Goal: Task Accomplishment & Management: Manage account settings

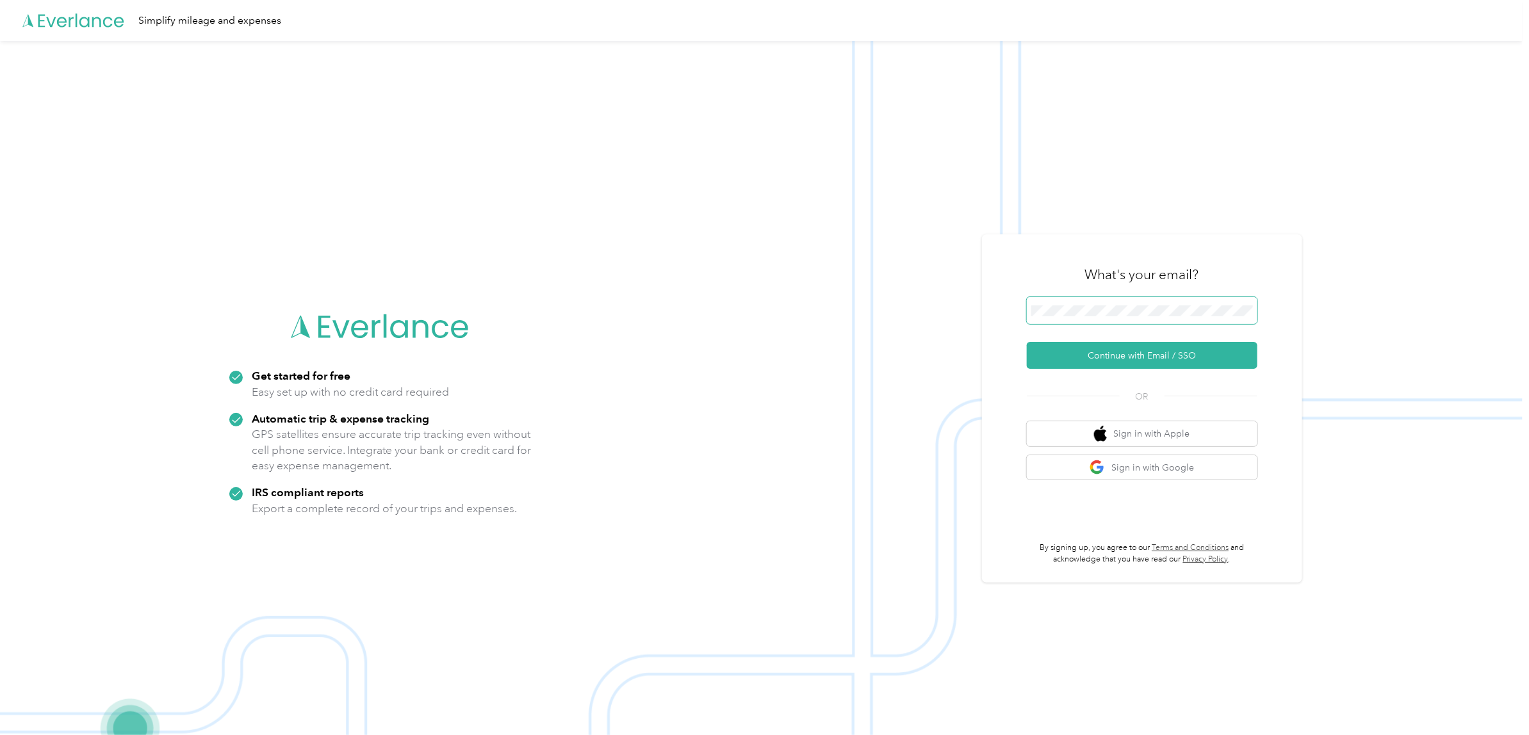
click at [1107, 302] on span at bounding box center [1141, 310] width 231 height 27
click at [1132, 350] on button "Continue with Email / SSO" at bounding box center [1141, 355] width 231 height 27
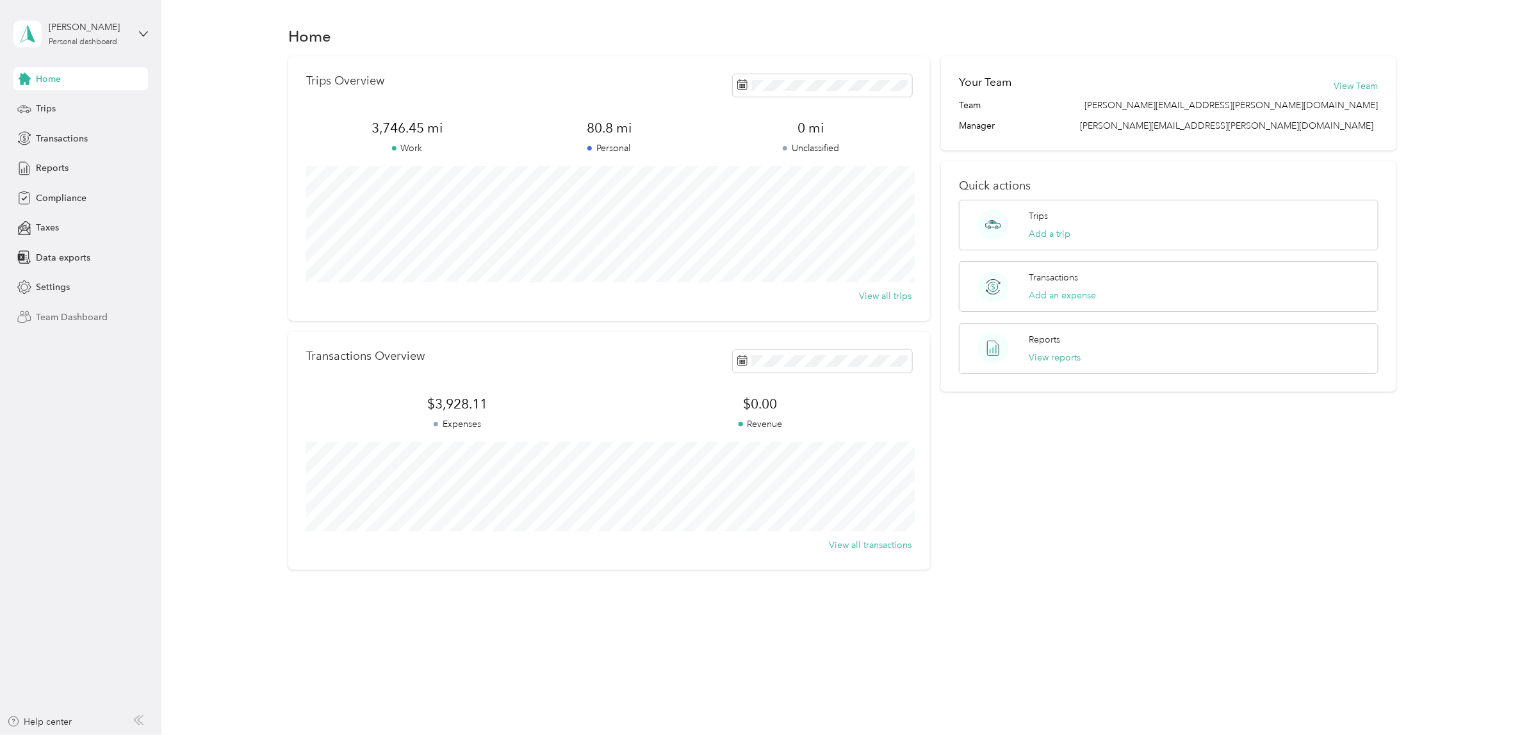
click at [58, 315] on span "Team Dashboard" at bounding box center [72, 317] width 72 height 13
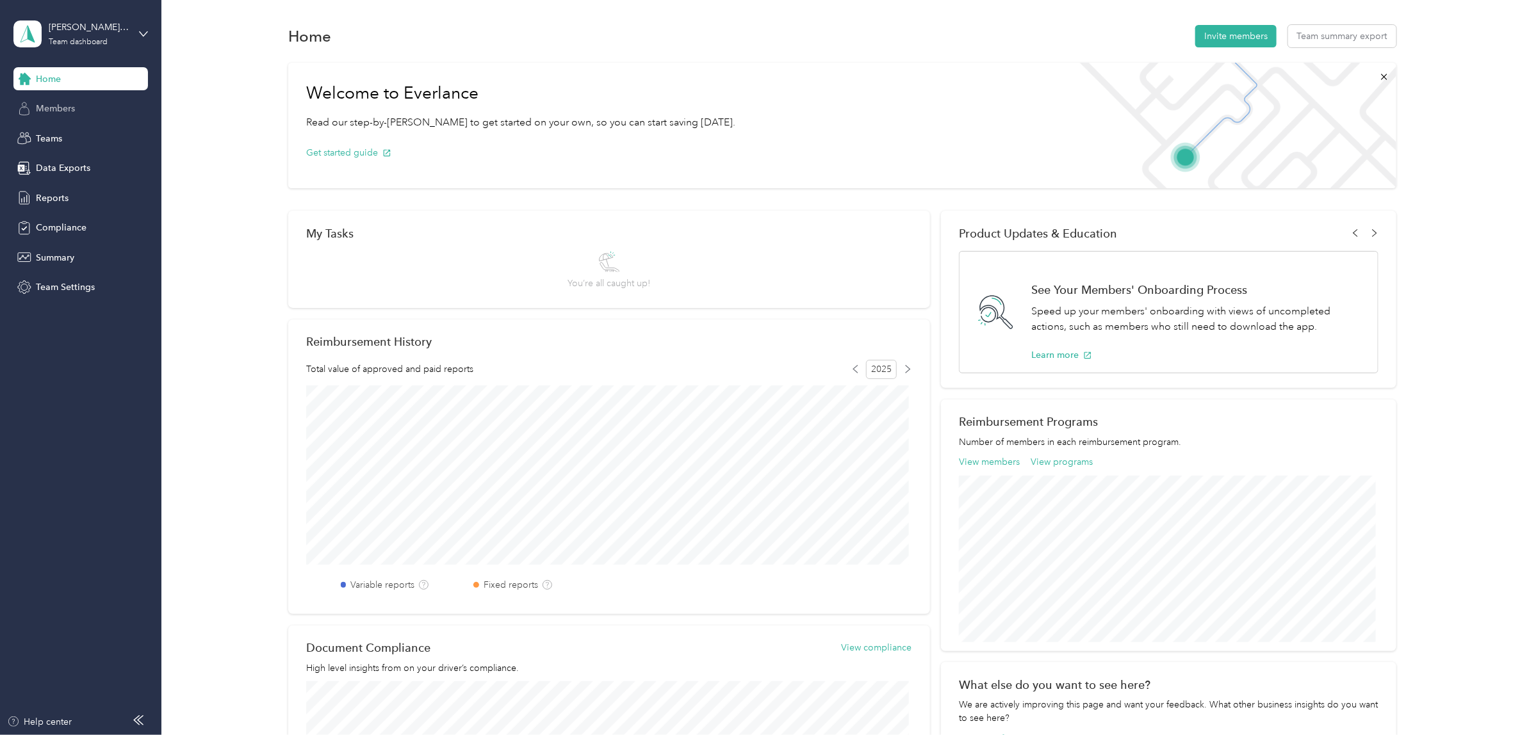
click at [61, 102] on span "Members" at bounding box center [55, 108] width 39 height 13
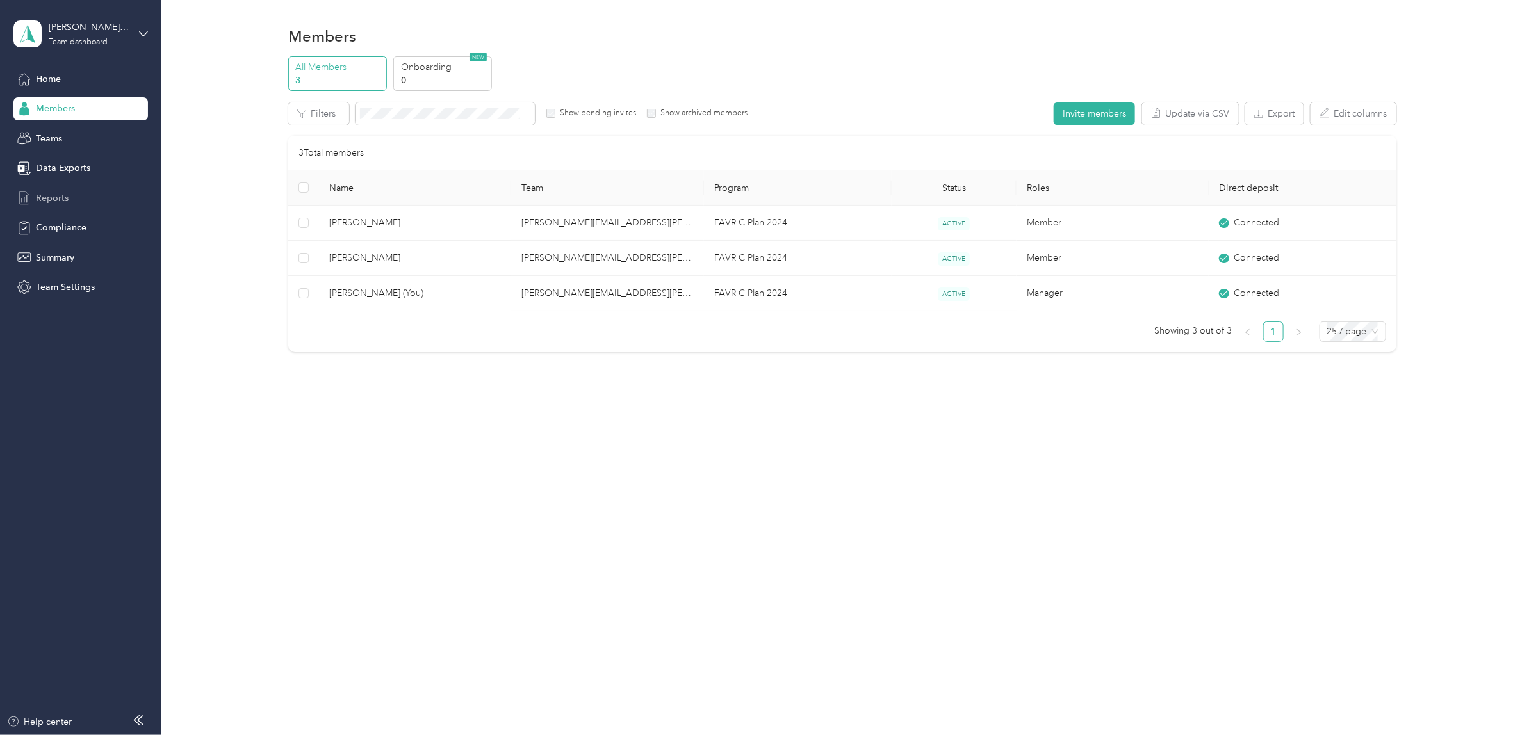
click at [59, 202] on span "Reports" at bounding box center [52, 197] width 33 height 13
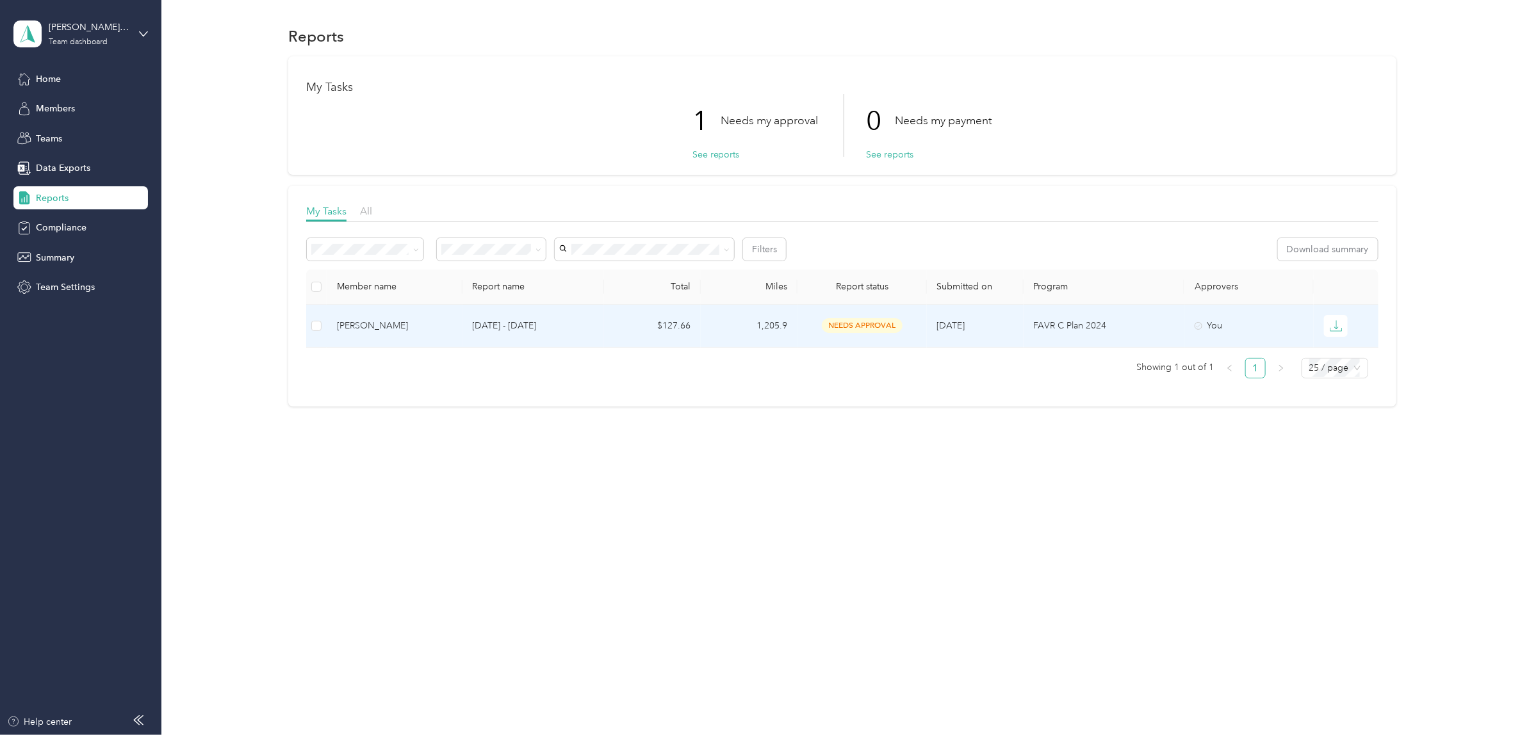
click at [587, 325] on p "Aug 1 - 31, 2025" at bounding box center [534, 326] width 122 height 14
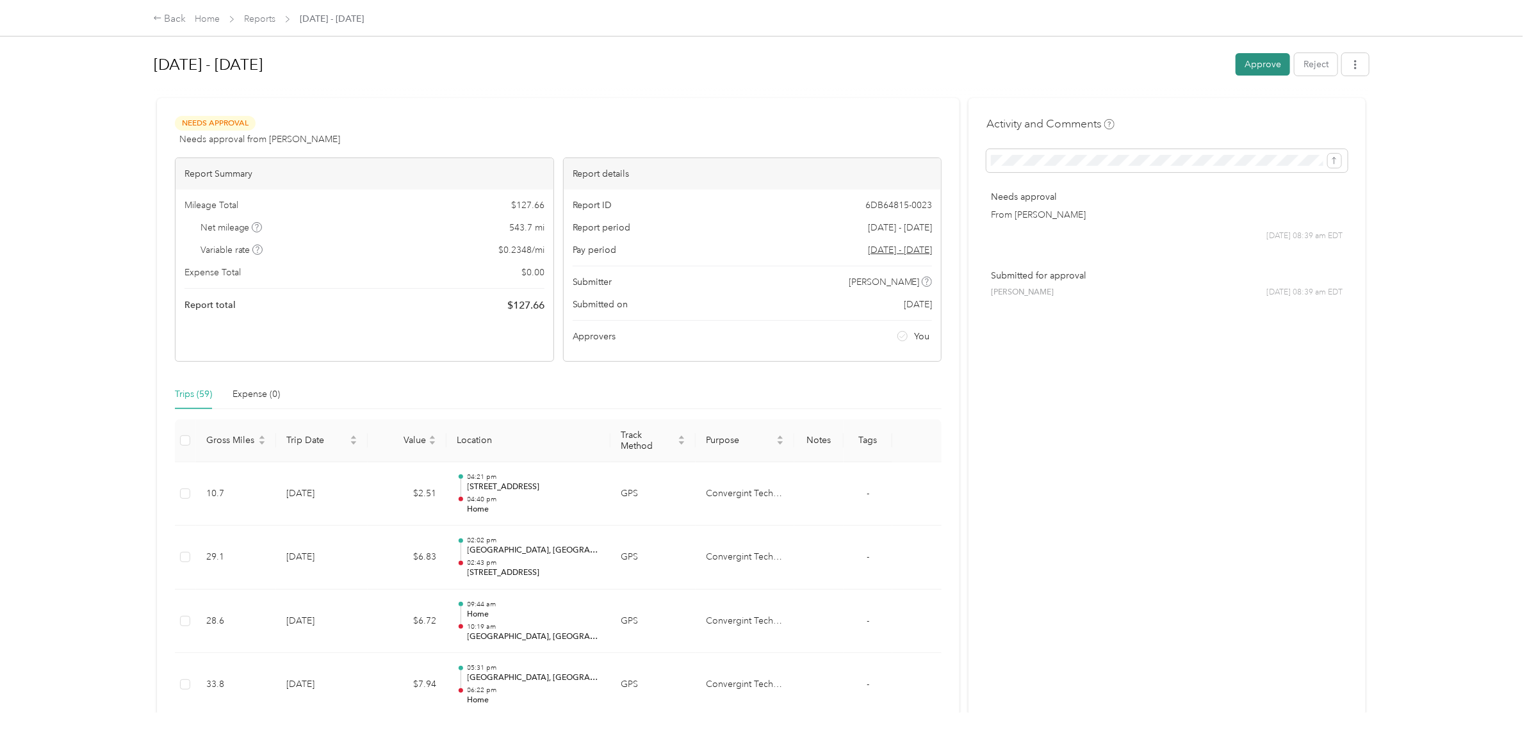
click at [1267, 61] on button "Approve" at bounding box center [1262, 64] width 54 height 22
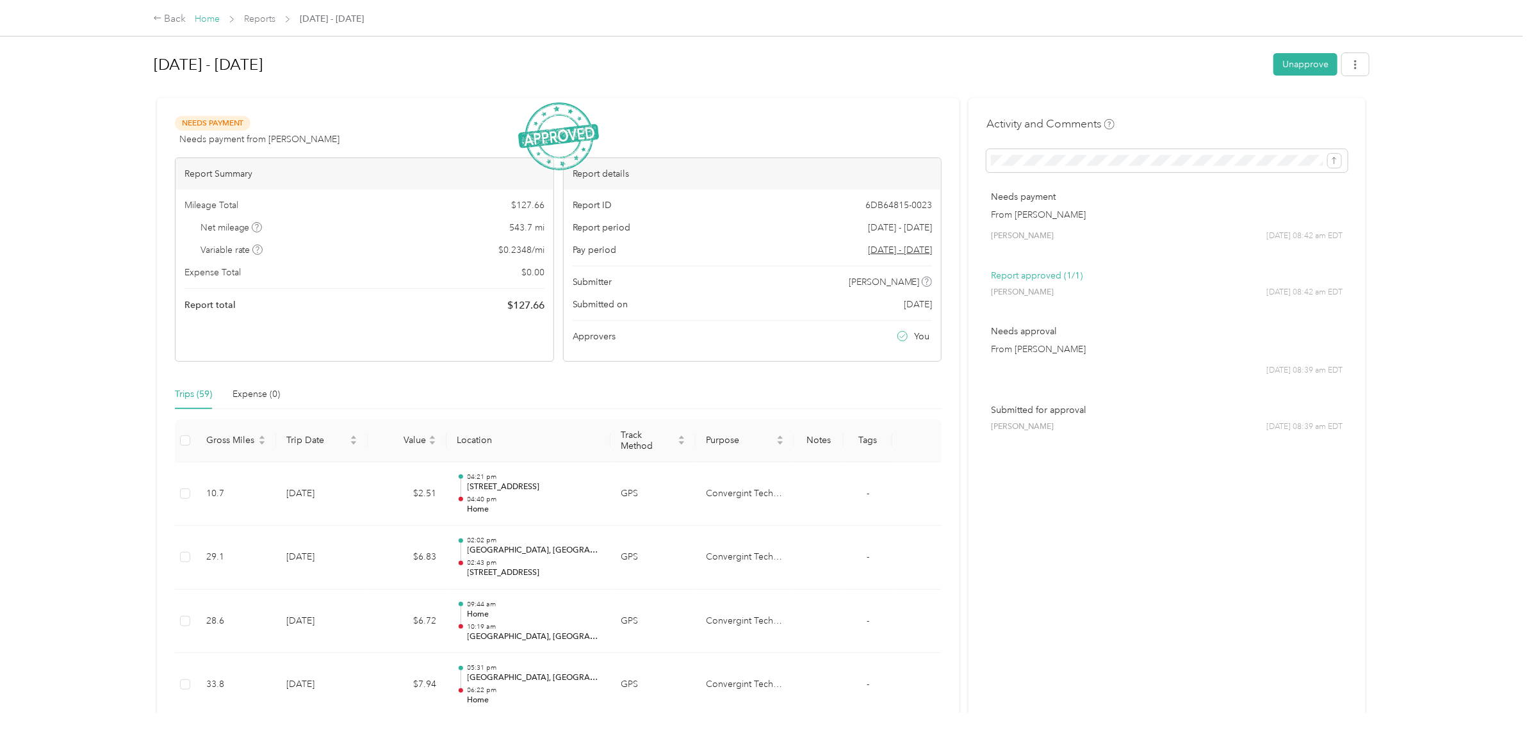
click at [213, 17] on link "Home" at bounding box center [207, 18] width 25 height 11
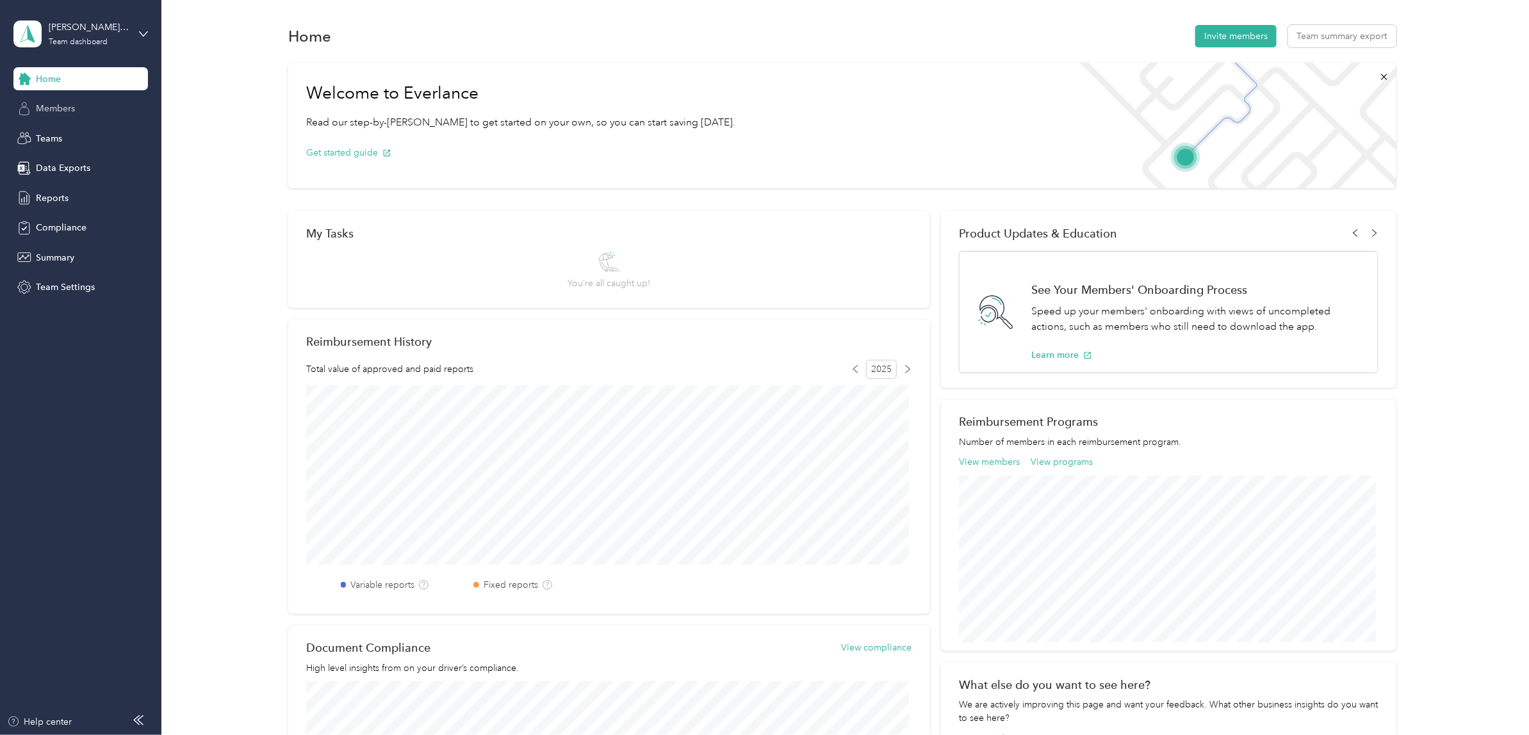
click at [63, 104] on span "Members" at bounding box center [55, 108] width 39 height 13
